Goal: Information Seeking & Learning: Check status

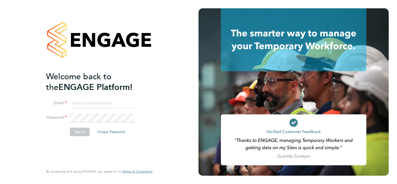
type input "michael.alsford@ngbailey.co.uk"
click at [79, 132] on button "Sign In" at bounding box center [80, 131] width 20 height 8
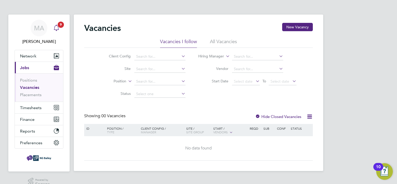
click at [58, 28] on icon "Main navigation" at bounding box center [56, 27] width 5 height 5
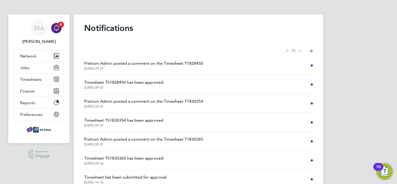
click at [127, 66] on span "Pretium Admin posted a comment on the Timesheet T1828450" at bounding box center [143, 63] width 119 height 6
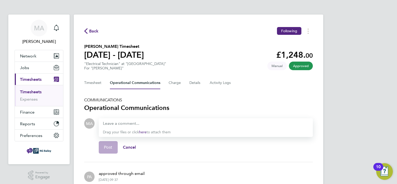
click at [96, 31] on span "Back" at bounding box center [94, 31] width 10 height 6
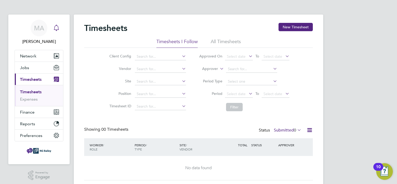
click at [60, 26] on div "Main navigation" at bounding box center [56, 28] width 10 height 10
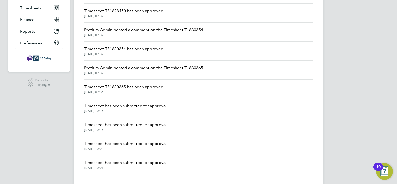
scroll to position [80, 0]
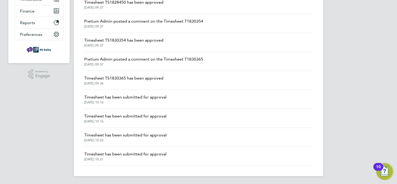
click at [134, 152] on span "Timesheet has been submitted for approval" at bounding box center [125, 154] width 82 height 6
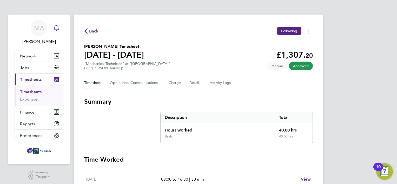
click at [56, 29] on icon "Main navigation" at bounding box center [56, 28] width 6 height 6
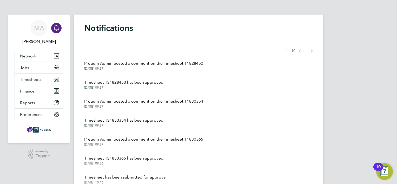
scroll to position [80, 0]
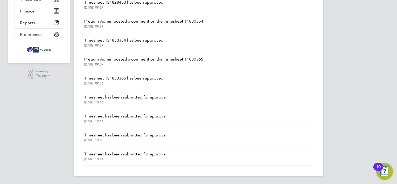
click at [114, 117] on span "Timesheet has been submitted for approval" at bounding box center [125, 116] width 82 height 6
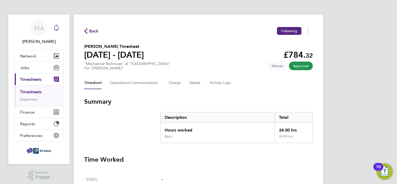
click at [57, 28] on icon "Main navigation" at bounding box center [56, 28] width 6 height 6
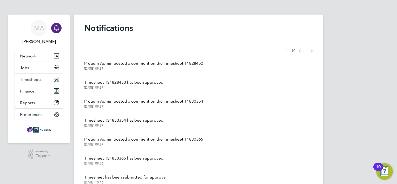
scroll to position [80, 0]
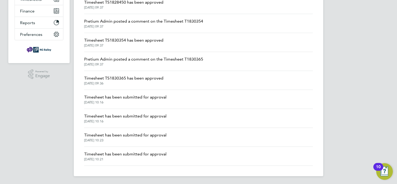
click at [110, 100] on span "Timesheet has been submitted for approval" at bounding box center [125, 97] width 82 height 6
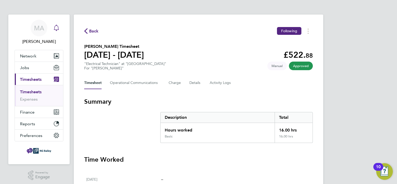
click at [56, 28] on icon "Main navigation" at bounding box center [56, 28] width 6 height 6
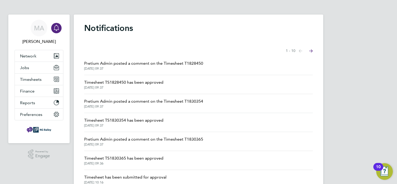
click at [122, 159] on span "Timesheet TS1830365 has been approved" at bounding box center [123, 158] width 79 height 6
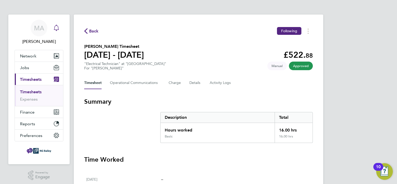
click at [55, 28] on icon "Main navigation" at bounding box center [56, 28] width 6 height 6
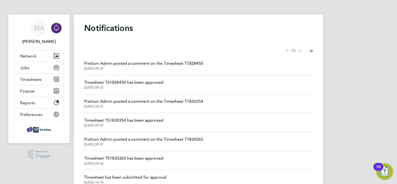
click at [125, 138] on span "Pretium Admin posted a comment on the Timesheet T1830365" at bounding box center [143, 139] width 119 height 6
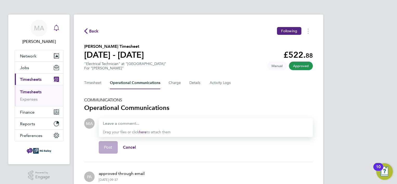
click at [55, 28] on icon "Main navigation" at bounding box center [56, 28] width 6 height 6
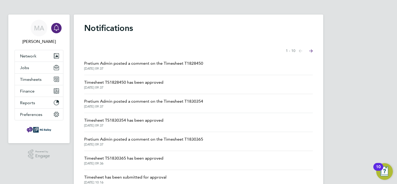
click at [121, 120] on span "Timesheet TS1830354 has been approved" at bounding box center [123, 120] width 79 height 6
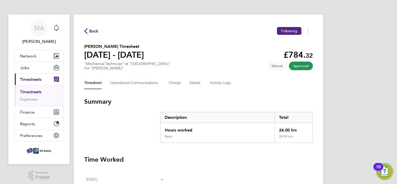
click at [55, 27] on icon "Main navigation" at bounding box center [56, 27] width 5 height 5
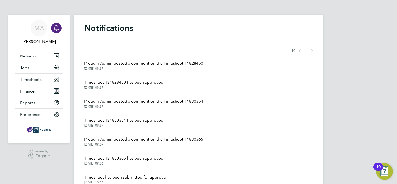
click at [118, 81] on span "Timesheet TS1828450 has been approved" at bounding box center [123, 82] width 79 height 6
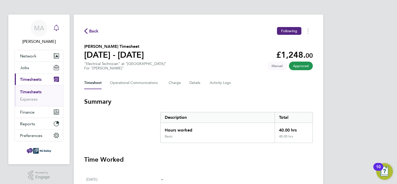
click at [56, 29] on icon "Main navigation" at bounding box center [56, 28] width 6 height 6
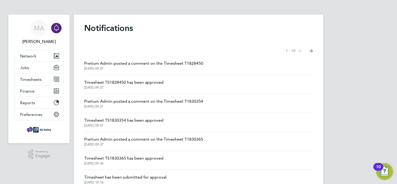
click at [121, 65] on span "Pretium Admin posted a comment on the Timesheet T1828450" at bounding box center [143, 63] width 119 height 6
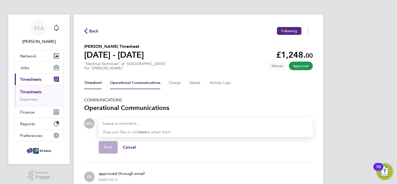
click at [93, 83] on button "Timesheet" at bounding box center [92, 83] width 17 height 12
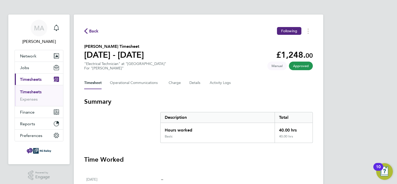
click at [93, 30] on span "Back" at bounding box center [94, 31] width 10 height 6
